Goal: Information Seeking & Learning: Learn about a topic

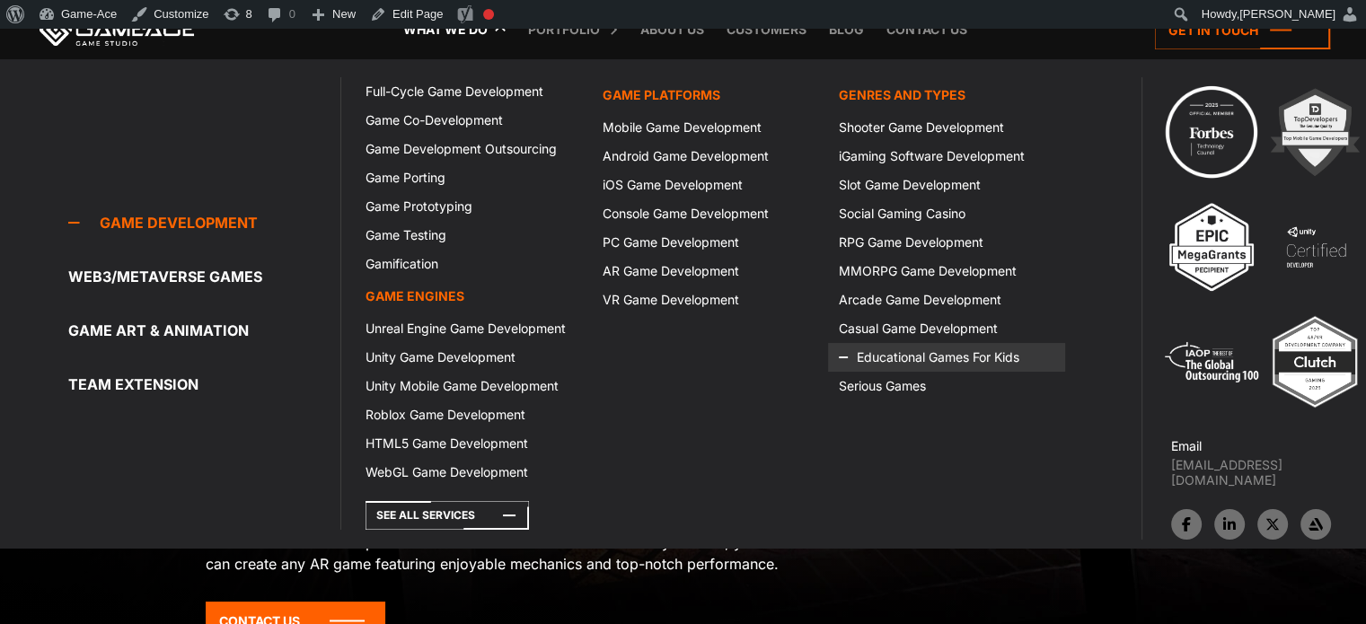
click at [893, 354] on link "Educational Games For Kids" at bounding box center [946, 357] width 236 height 29
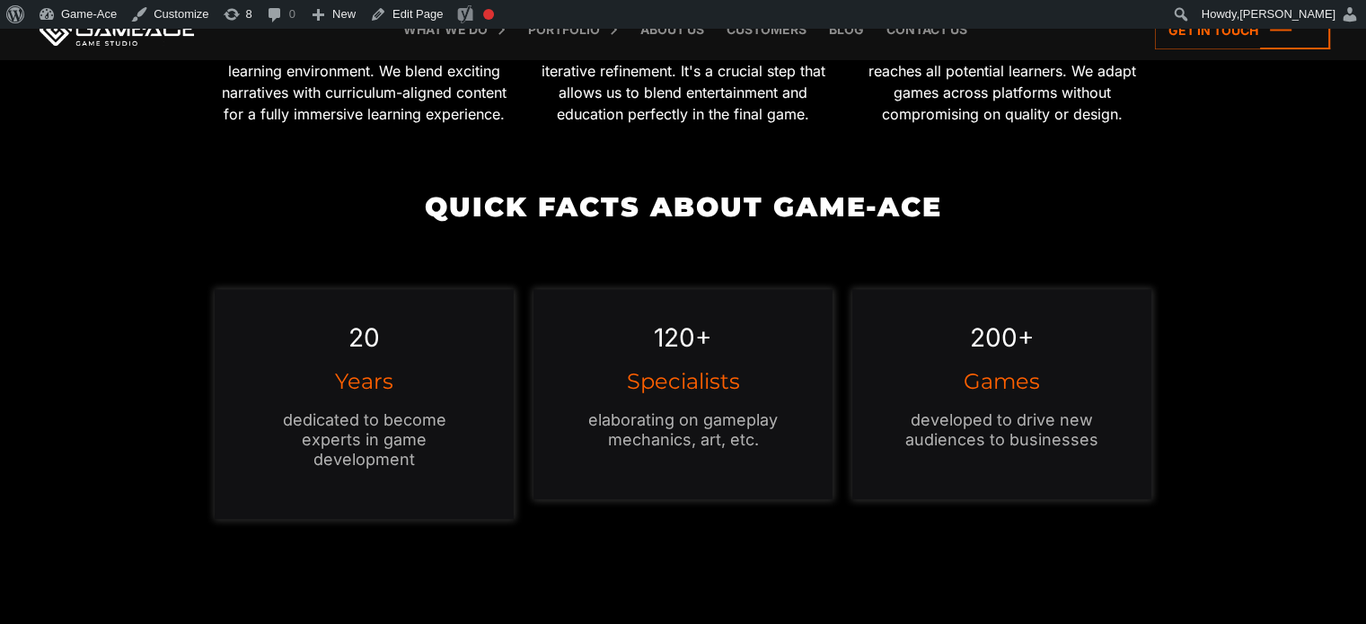
scroll to position [1617, 0]
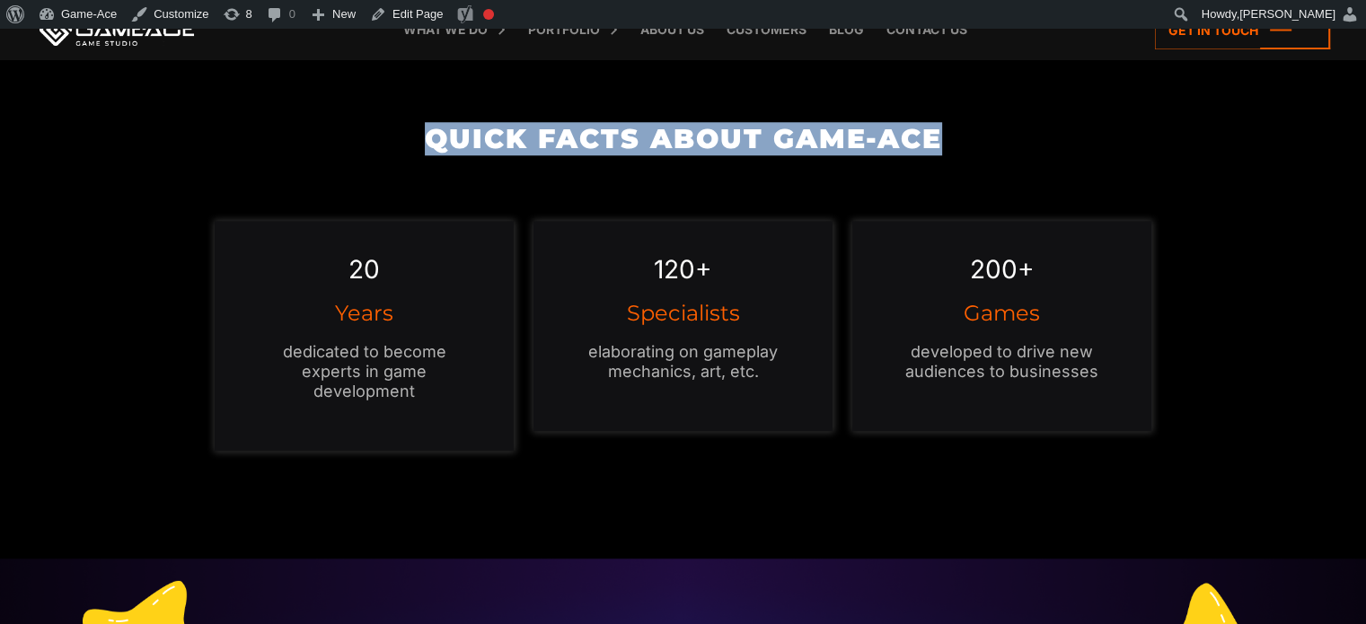
drag, startPoint x: 967, startPoint y: 135, endPoint x: 410, endPoint y: 145, distance: 556.9
click at [410, 145] on h2 "QUICK FACTS ABOUT GAME-ACE" at bounding box center [683, 139] width 956 height 30
copy h2 "QUICK FACTS ABOUT GAME-ACE"
click at [405, 11] on link "Edit Page" at bounding box center [406, 14] width 87 height 29
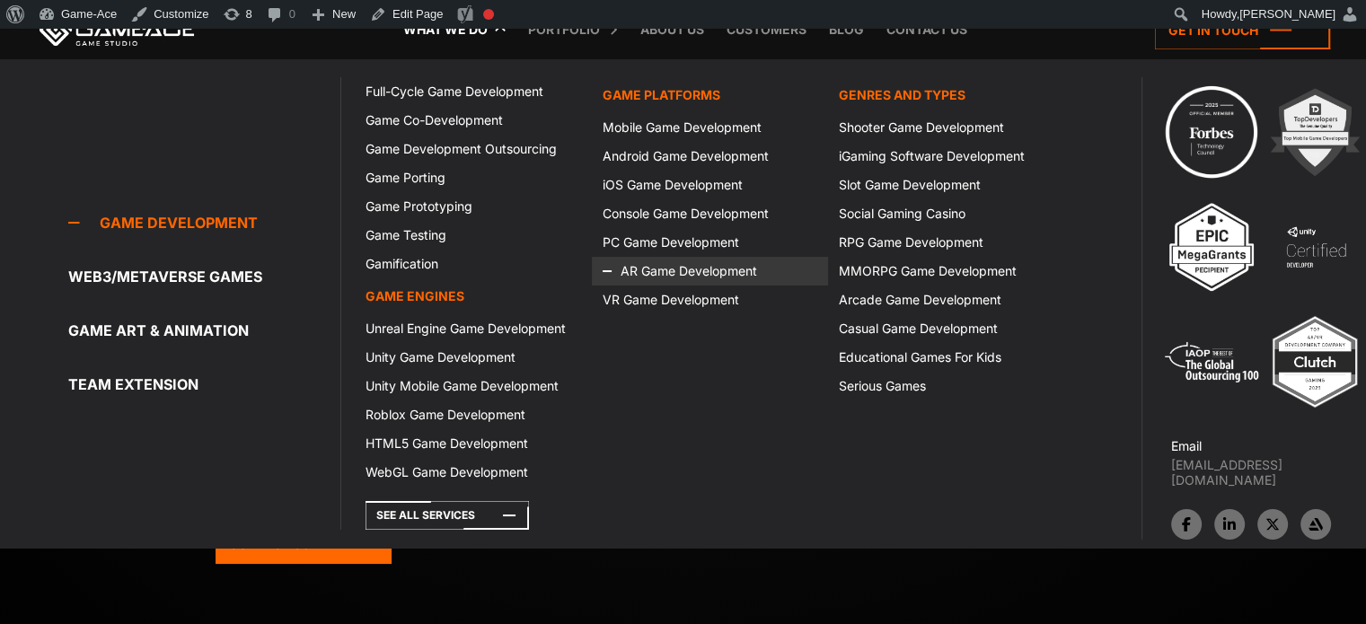
click at [639, 268] on icon at bounding box center [624, 271] width 43 height 29
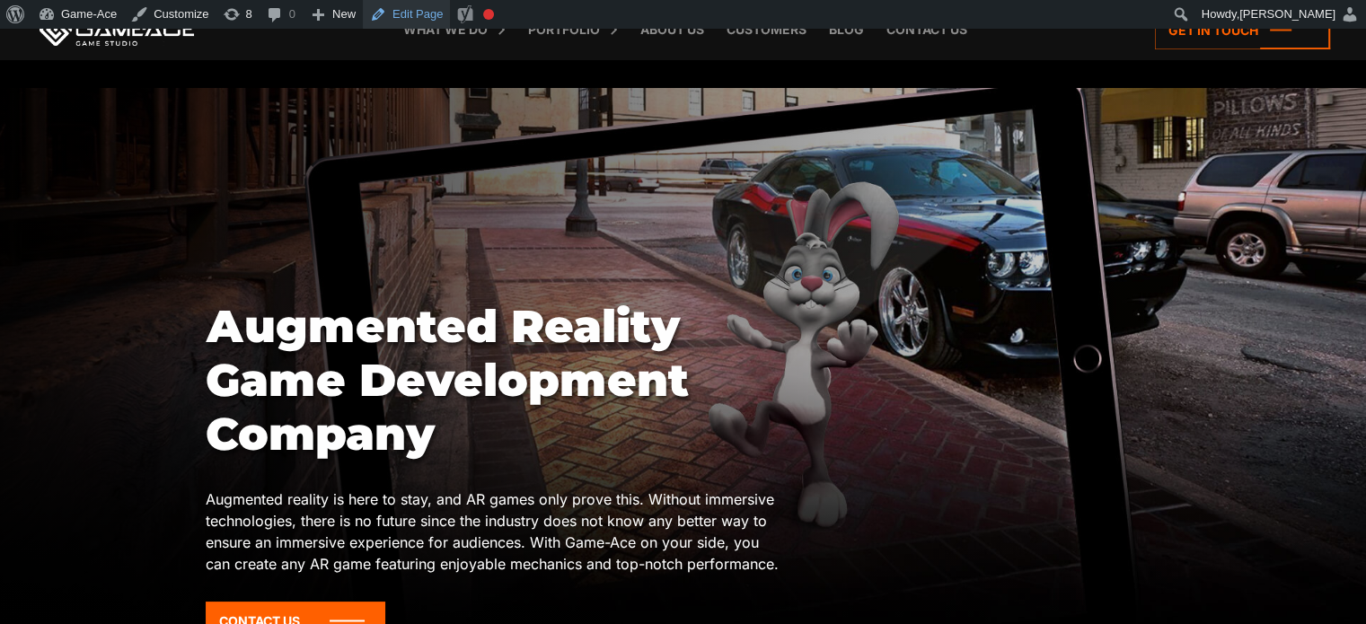
click at [400, 23] on link "Edit Page" at bounding box center [406, 14] width 87 height 29
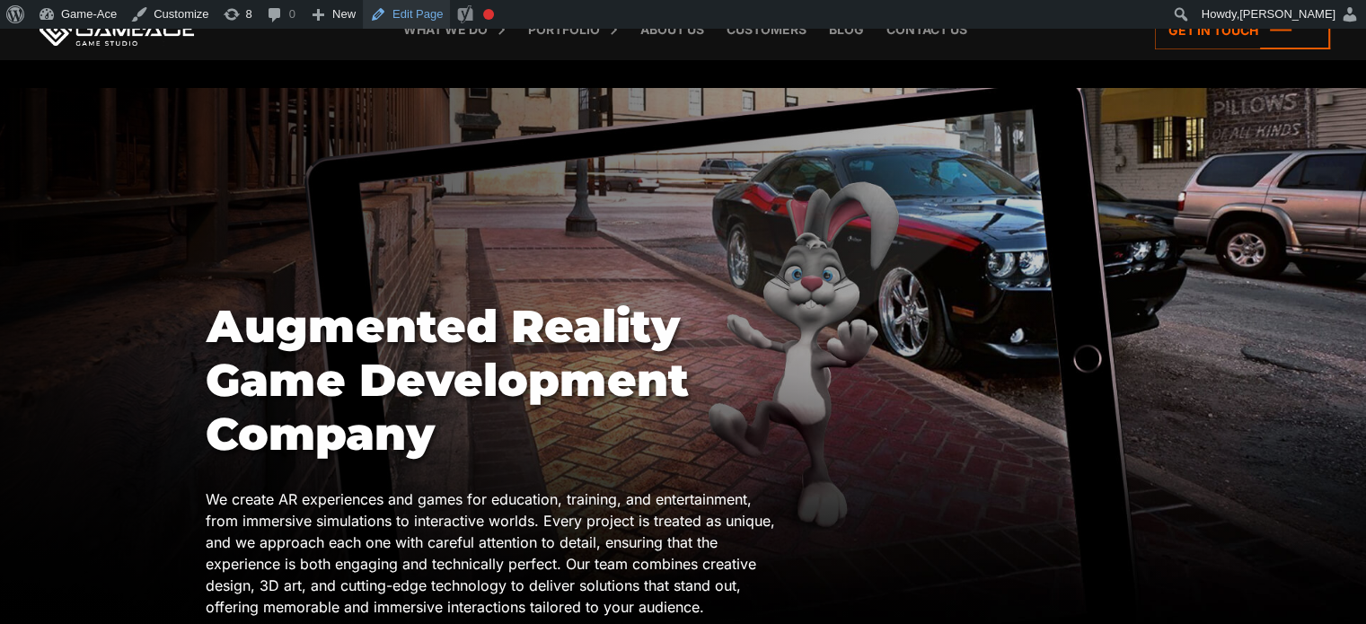
click at [402, 5] on link "Edit Page" at bounding box center [406, 14] width 87 height 29
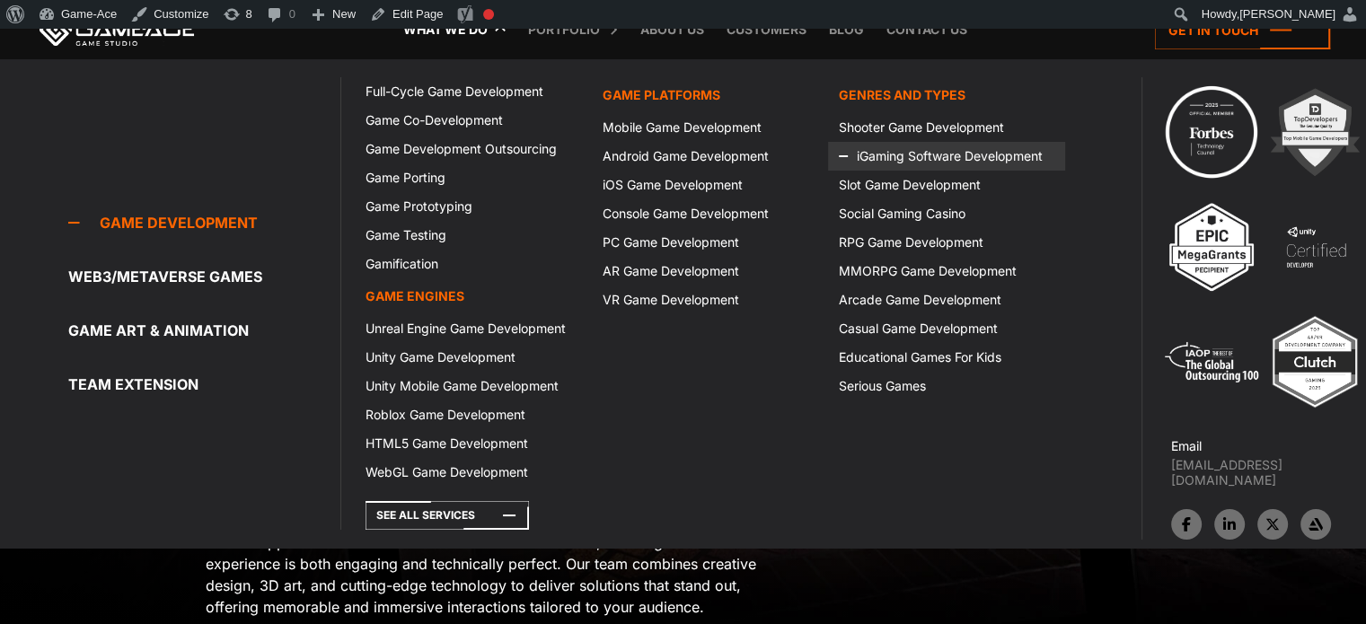
click at [887, 153] on link "iGaming Software Development" at bounding box center [946, 156] width 236 height 29
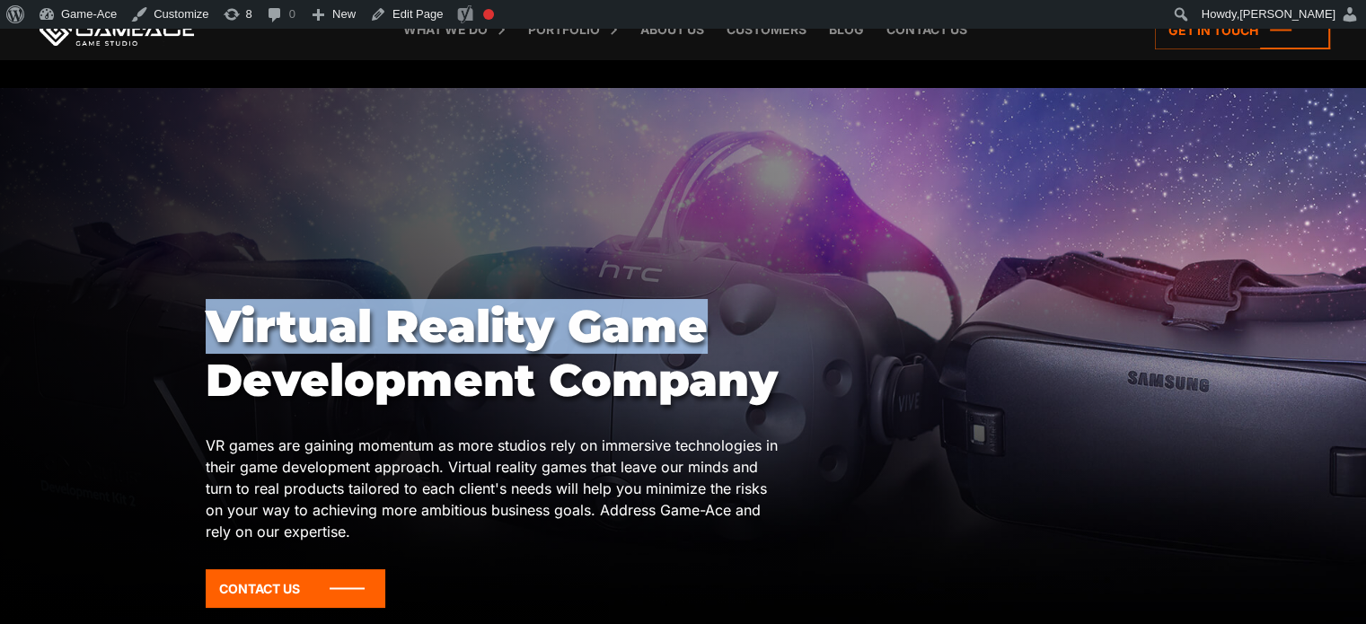
drag, startPoint x: 726, startPoint y: 327, endPoint x: 209, endPoint y: 254, distance: 521.5
copy body "Virtual Reality Game"
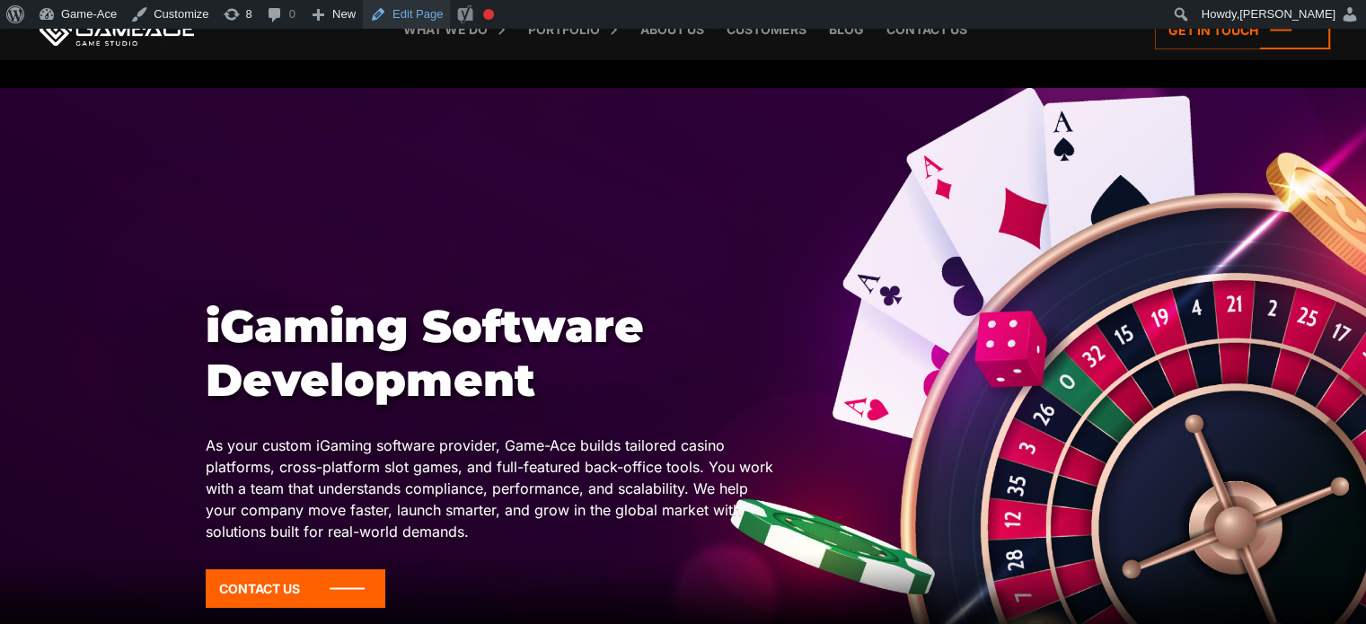
click at [399, 3] on link "Edit Page" at bounding box center [406, 14] width 87 height 29
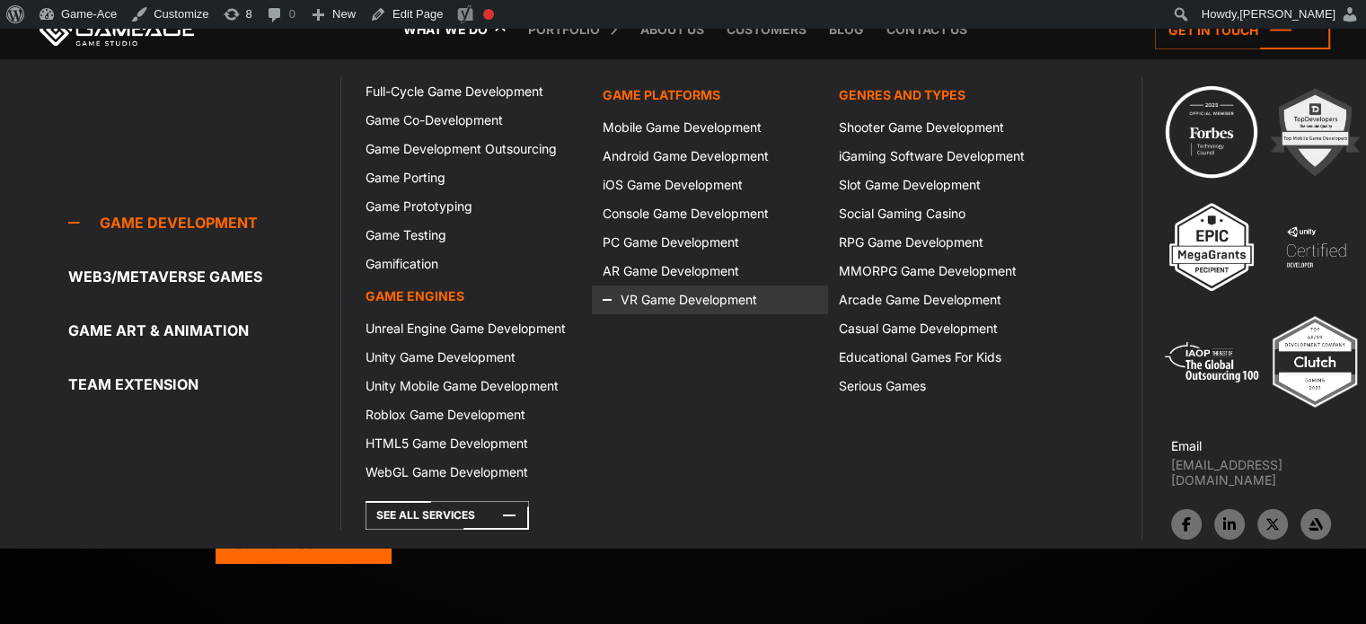
click at [630, 297] on icon at bounding box center [624, 300] width 43 height 29
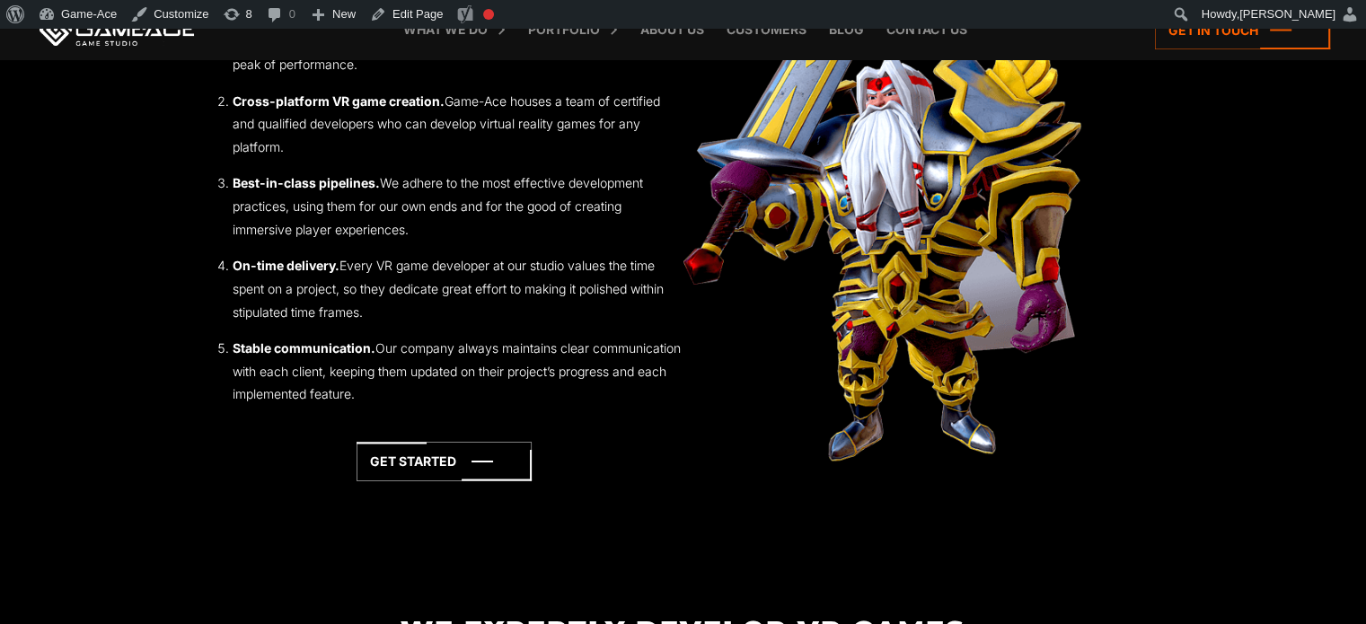
scroll to position [2381, 0]
click at [408, 7] on link "Edit Page" at bounding box center [406, 14] width 87 height 29
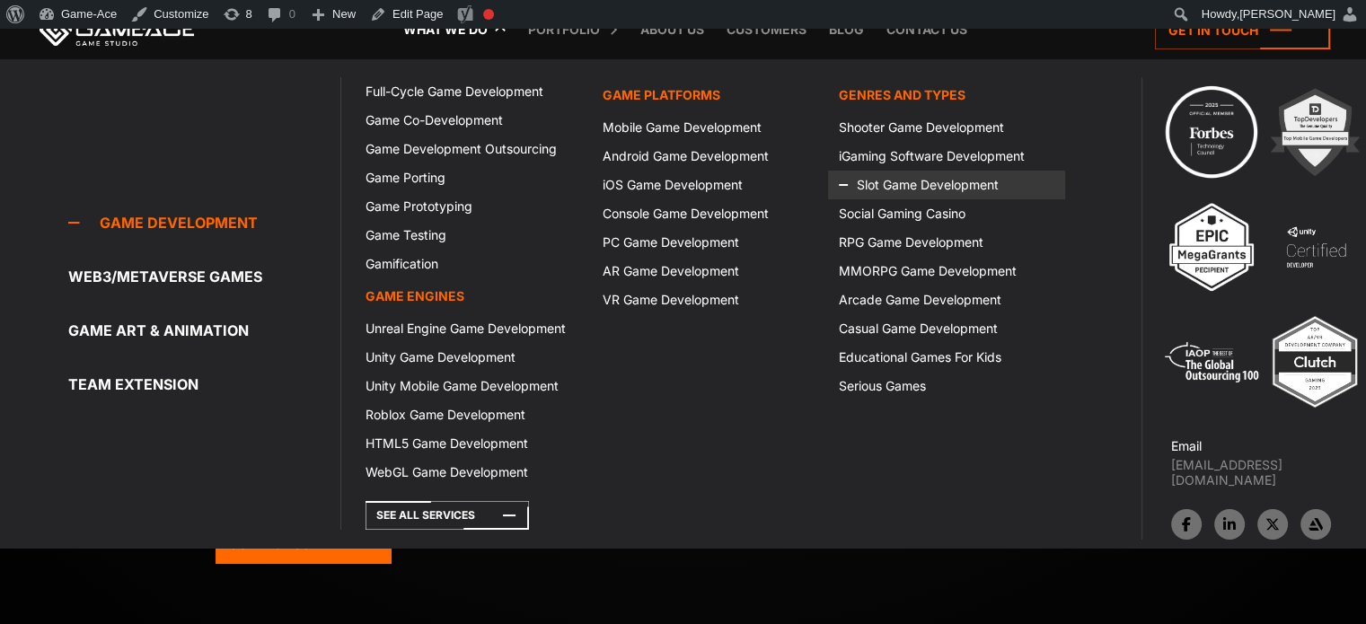
click at [877, 187] on icon at bounding box center [860, 185] width 43 height 29
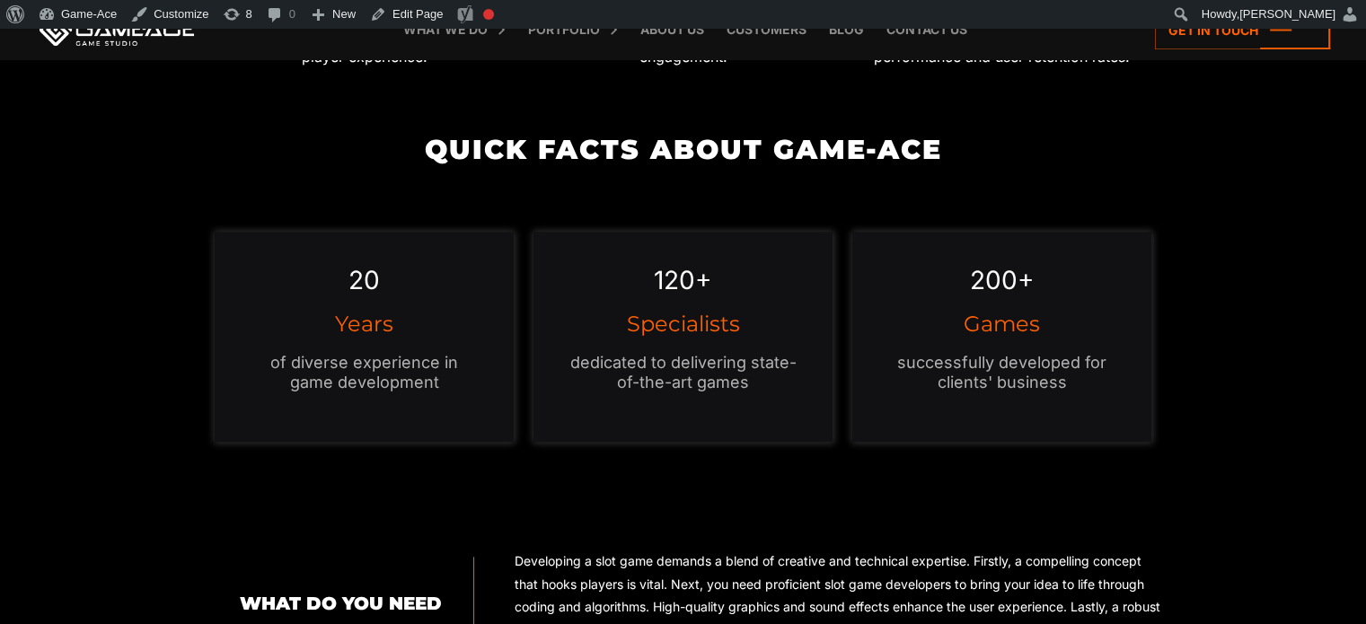
scroll to position [1651, 0]
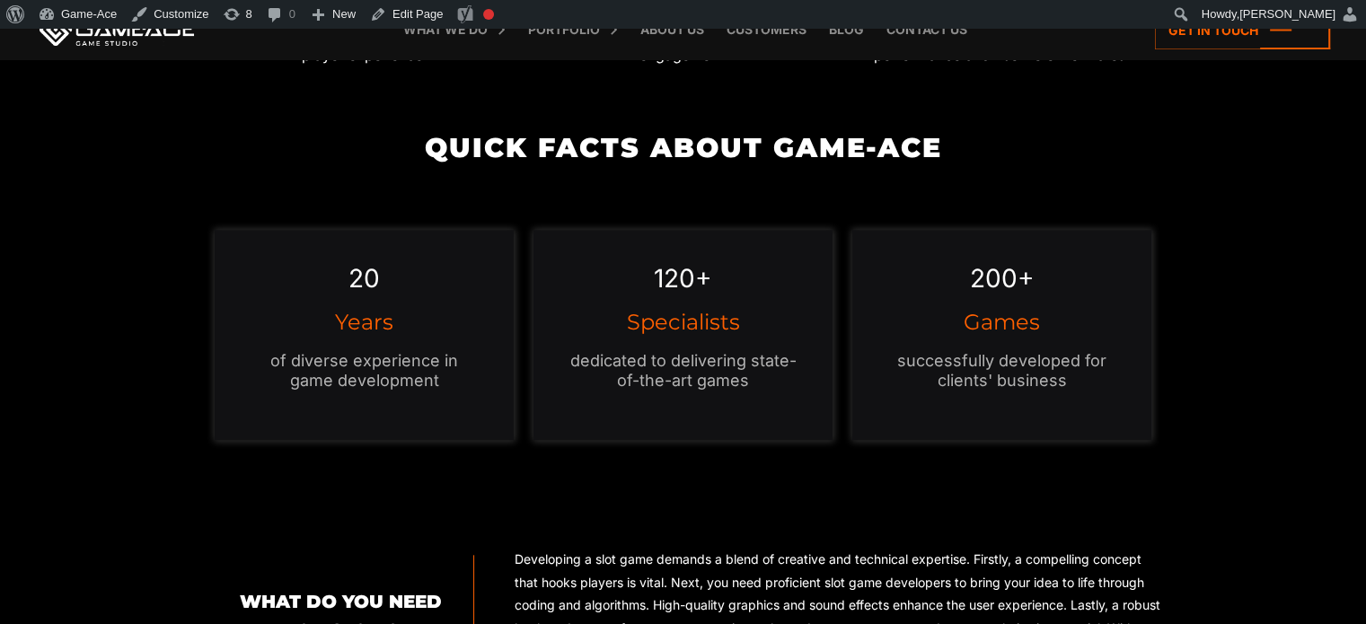
drag, startPoint x: 446, startPoint y: 380, endPoint x: 249, endPoint y: 355, distance: 199.2
drag, startPoint x: 249, startPoint y: 355, endPoint x: 268, endPoint y: 346, distance: 20.9
click at [268, 346] on div "20 Years of diverse experience in game development" at bounding box center [364, 335] width 299 height 210
drag, startPoint x: 456, startPoint y: 374, endPoint x: 258, endPoint y: 362, distance: 198.9
click at [258, 362] on p "of diverse experience in game development" at bounding box center [364, 371] width 227 height 40
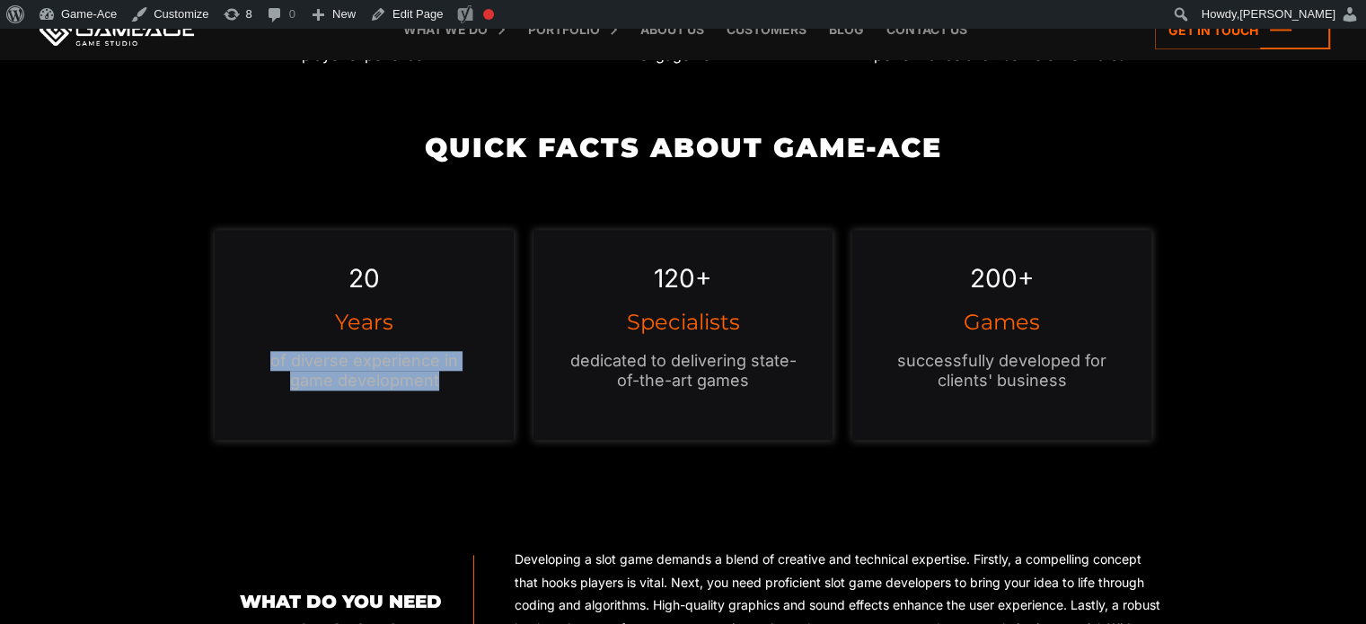
copy p "of diverse experience in game development"
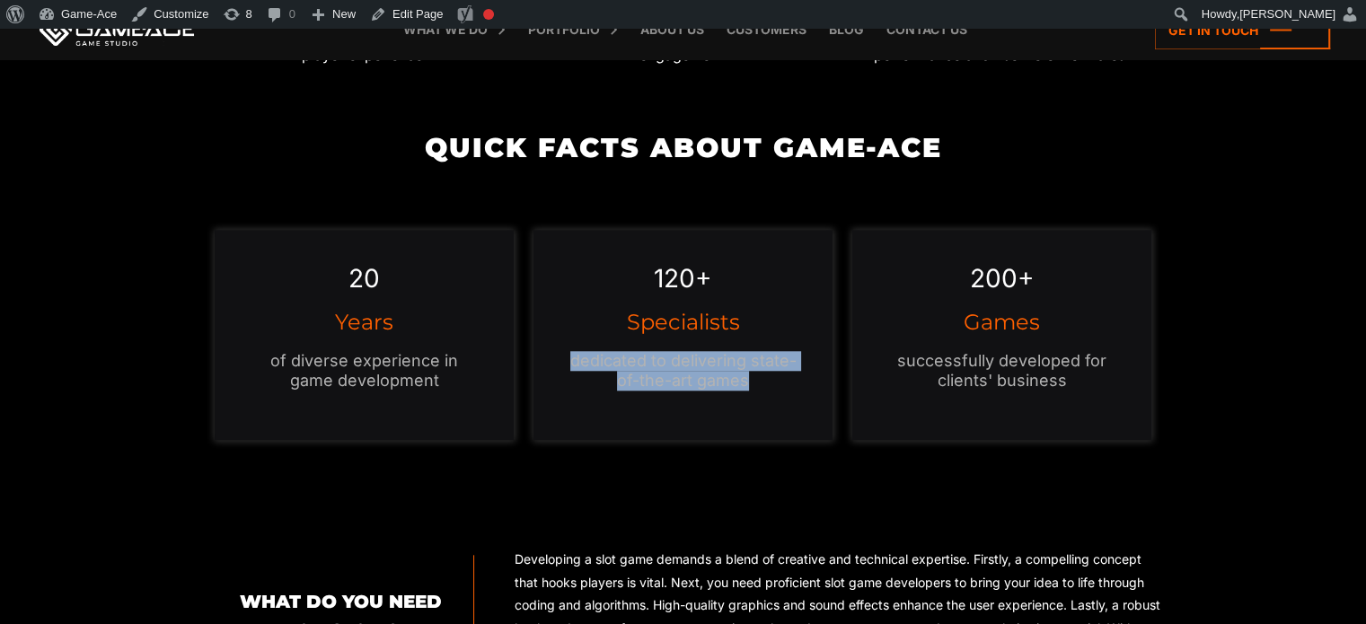
drag, startPoint x: 778, startPoint y: 383, endPoint x: 568, endPoint y: 361, distance: 211.3
click at [568, 361] on div "120+ Specialists dedicated to delivering state-of-the-art games" at bounding box center [682, 335] width 299 height 210
copy p "dedicated to delivering state-of-the-art games"
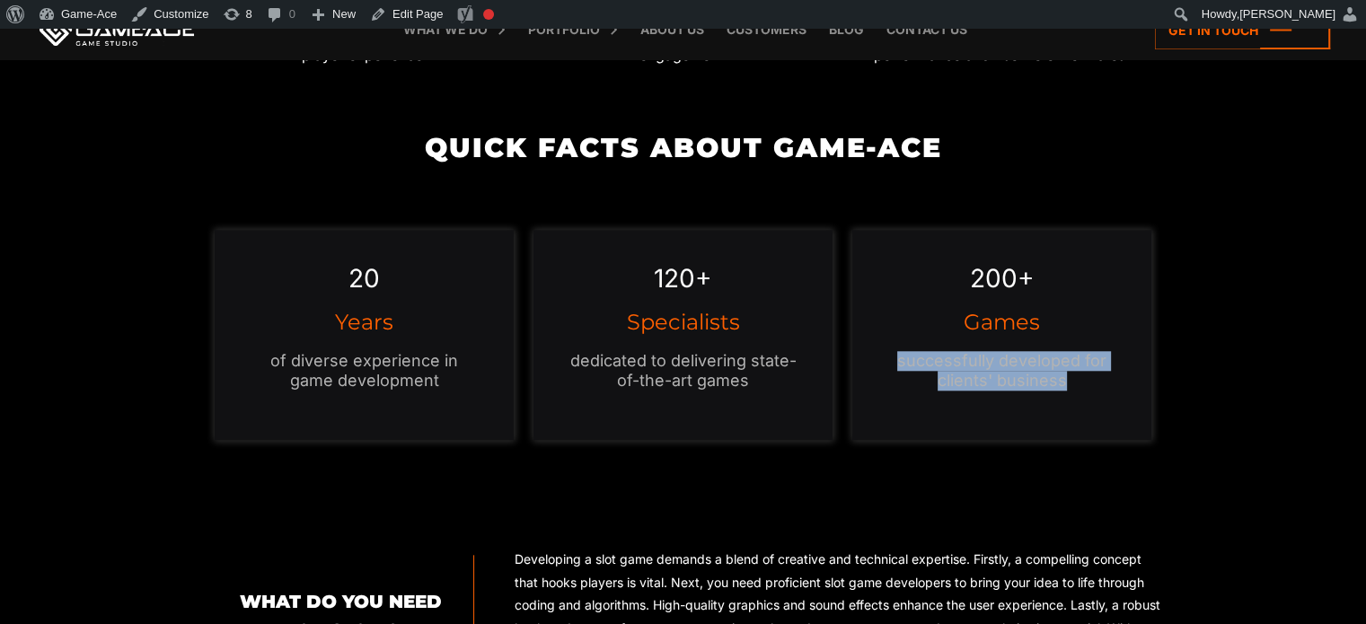
drag, startPoint x: 1085, startPoint y: 392, endPoint x: 893, endPoint y: 363, distance: 194.3
click at [893, 363] on div "200+ Games successfully developed for clients' business" at bounding box center [1001, 335] width 299 height 210
copy p "successfully developed for clients' business"
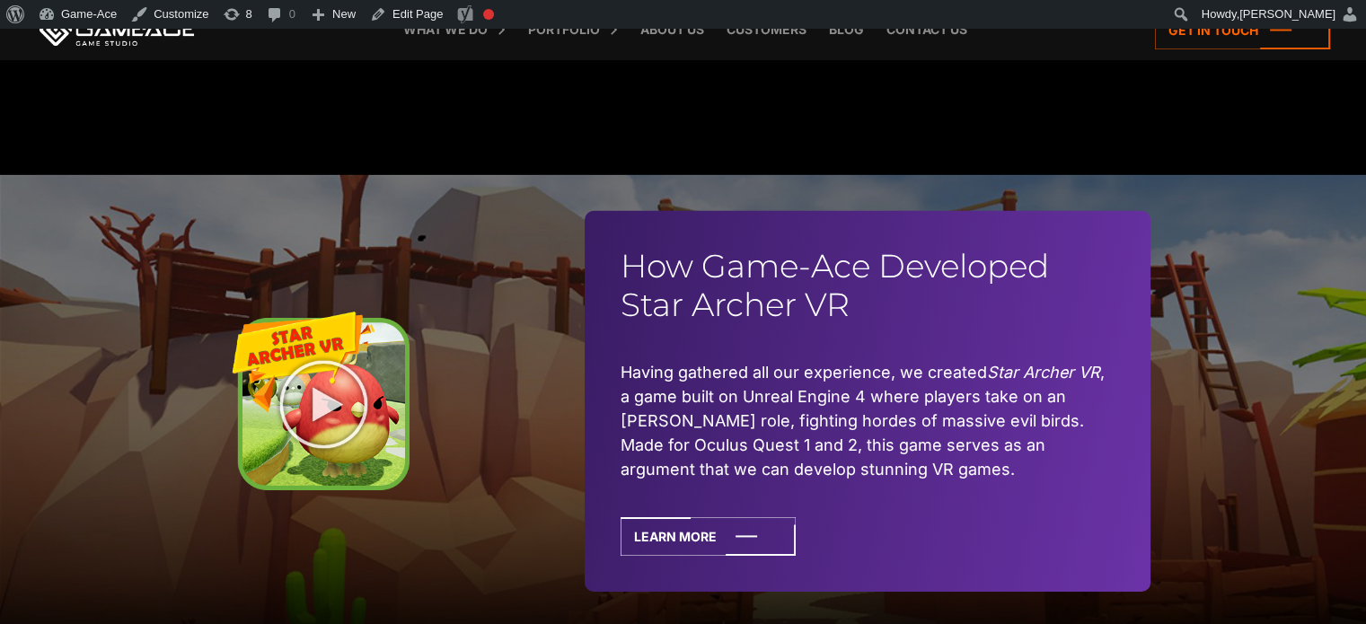
scroll to position [5622, 0]
click at [718, 517] on icon at bounding box center [708, 536] width 175 height 39
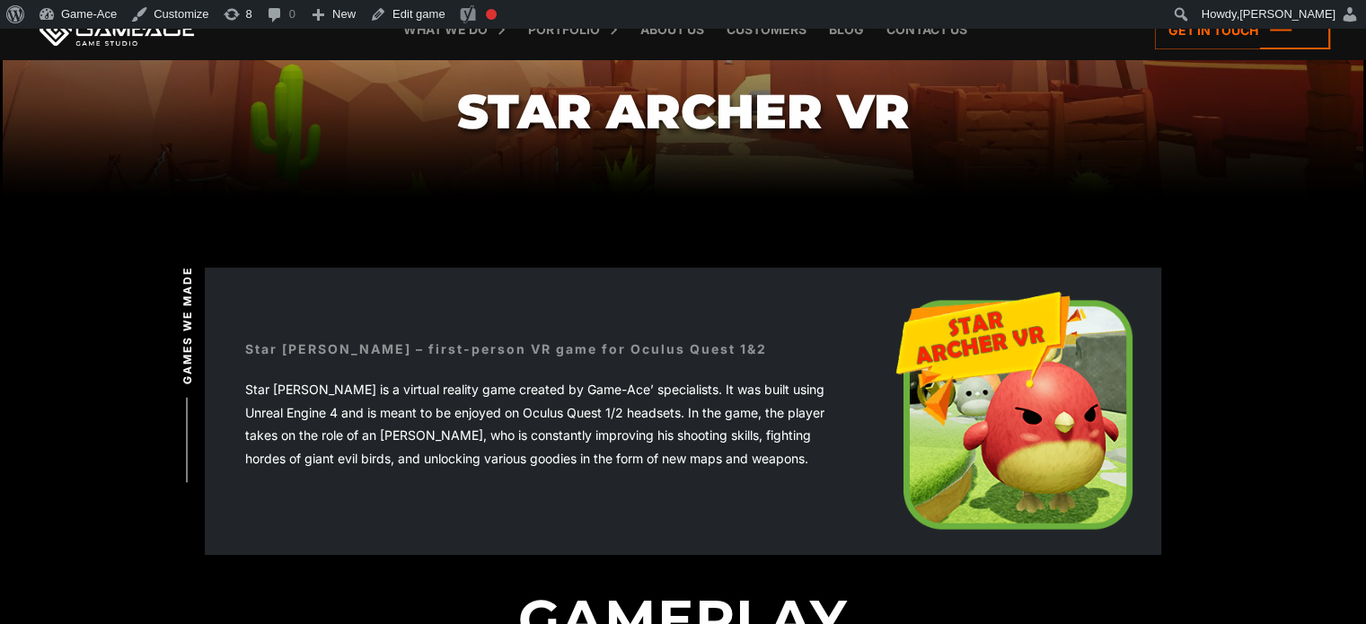
scroll to position [334, 0]
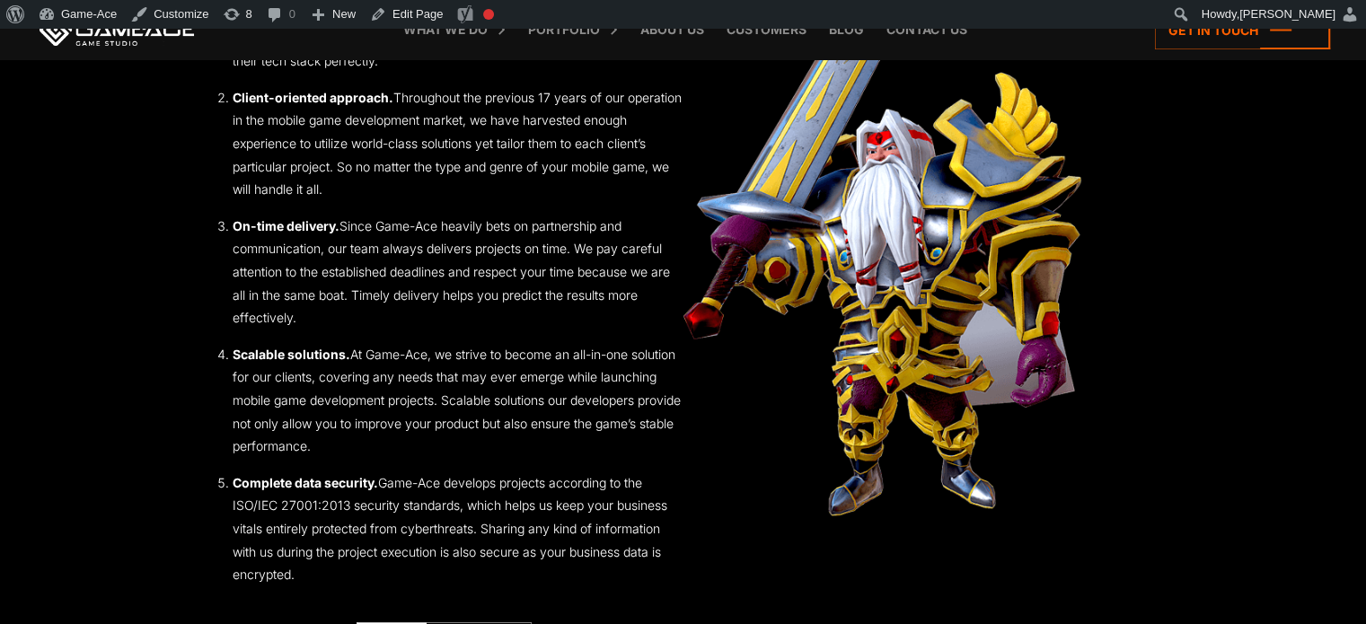
scroll to position [2552, 0]
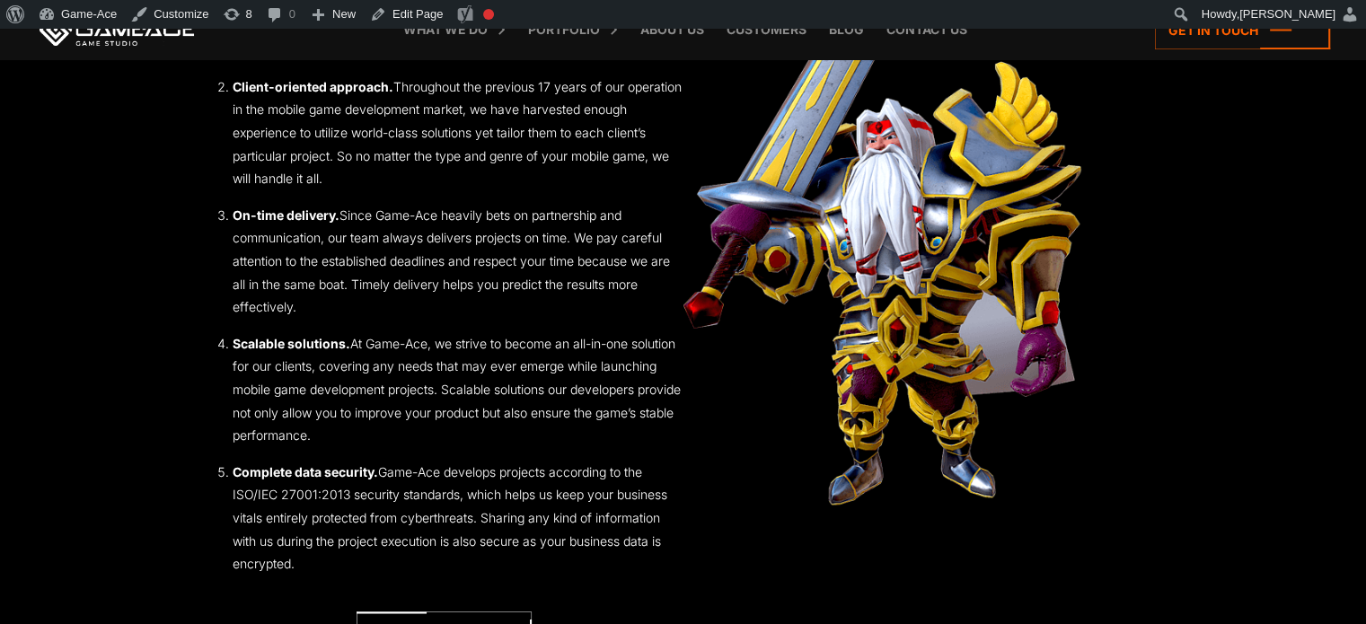
click at [1314, 269] on section "Benefits of Creating Mobile Games with Game-Ace Game-Ace develops cross-platfor…" at bounding box center [683, 244] width 1366 height 947
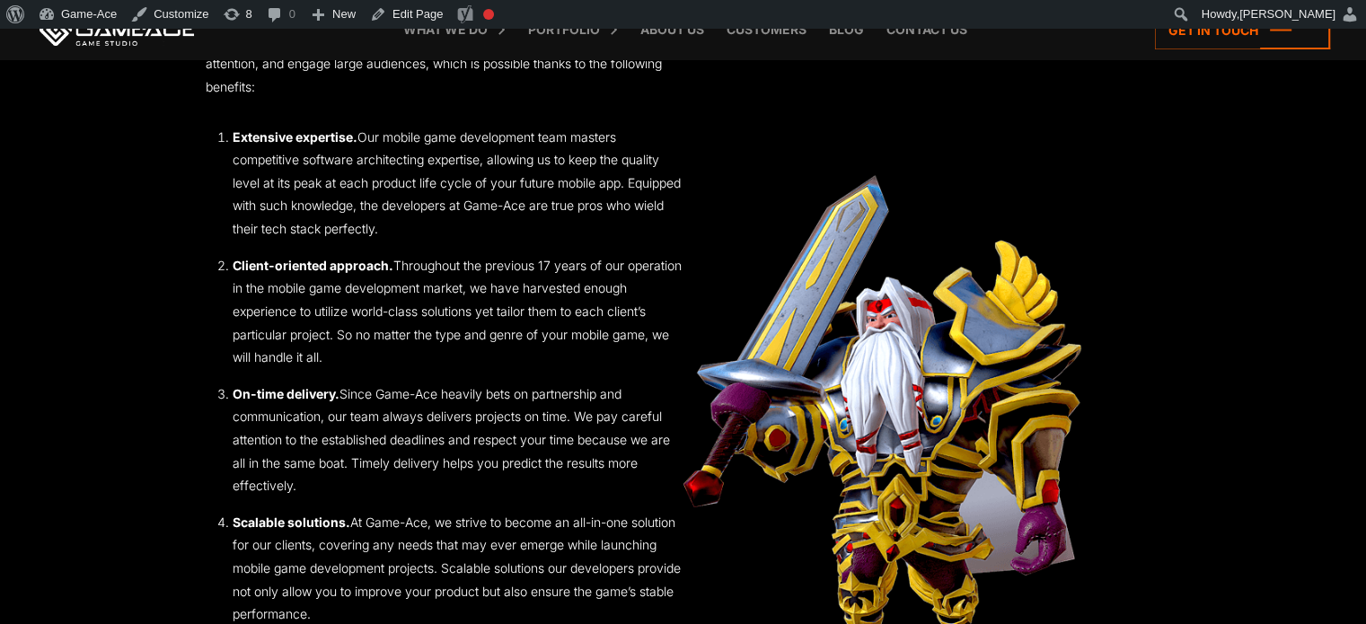
scroll to position [2373, 0]
click at [423, 4] on link "Edit Page" at bounding box center [406, 14] width 87 height 29
